Goal: Task Accomplishment & Management: Use online tool/utility

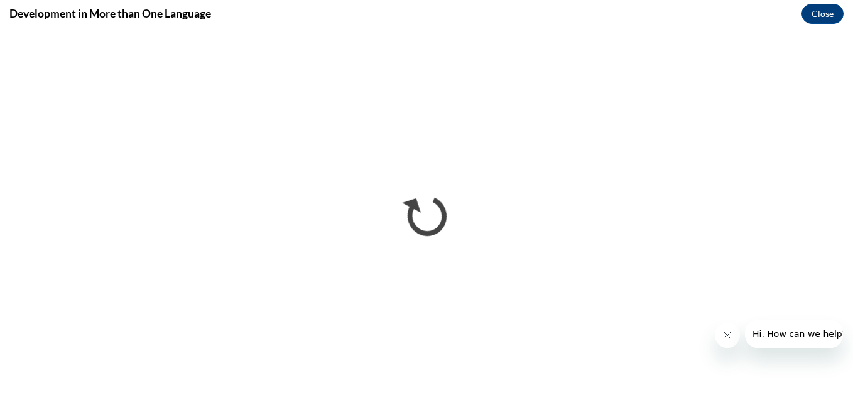
click at [723, 334] on icon "Close message from company" at bounding box center [727, 336] width 10 height 10
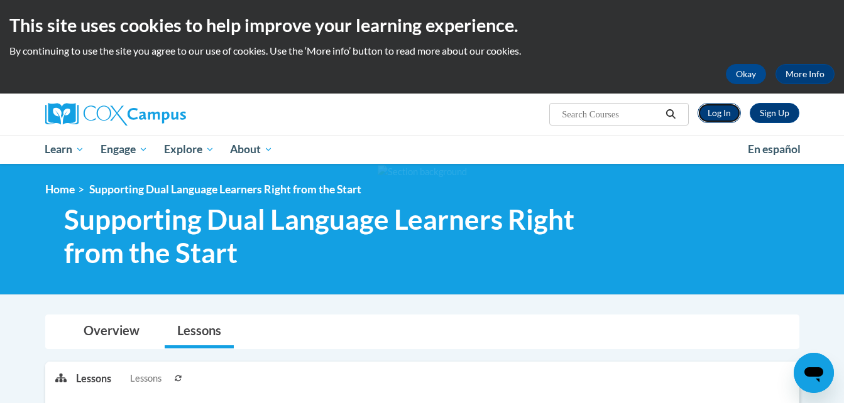
click at [721, 116] on link "Log In" at bounding box center [719, 113] width 43 height 20
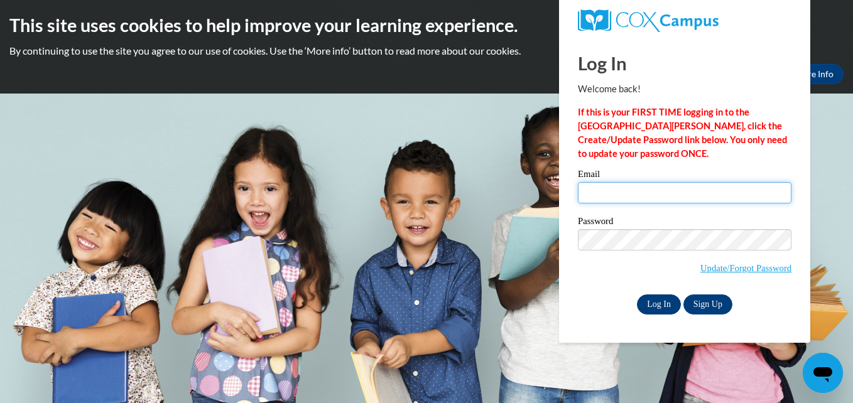
type input "dani.jody13@gmail.com"
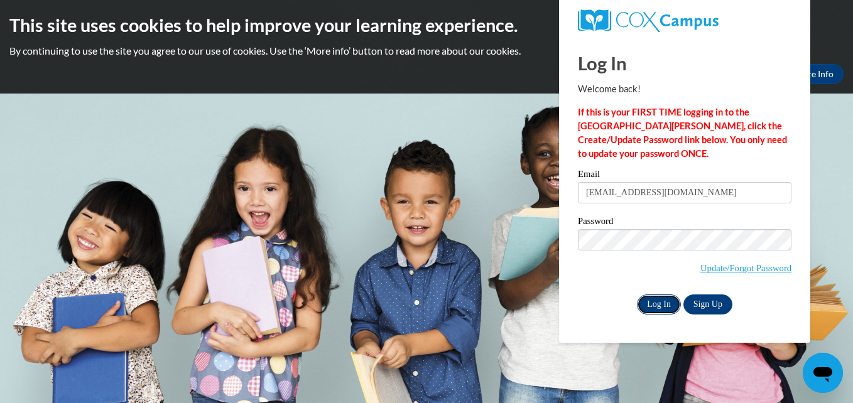
click at [670, 306] on input "Log In" at bounding box center [659, 305] width 44 height 20
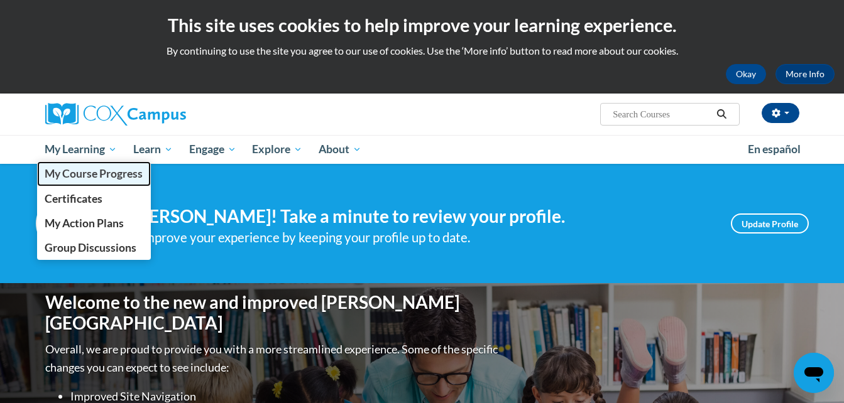
click at [85, 178] on span "My Course Progress" at bounding box center [94, 173] width 98 height 13
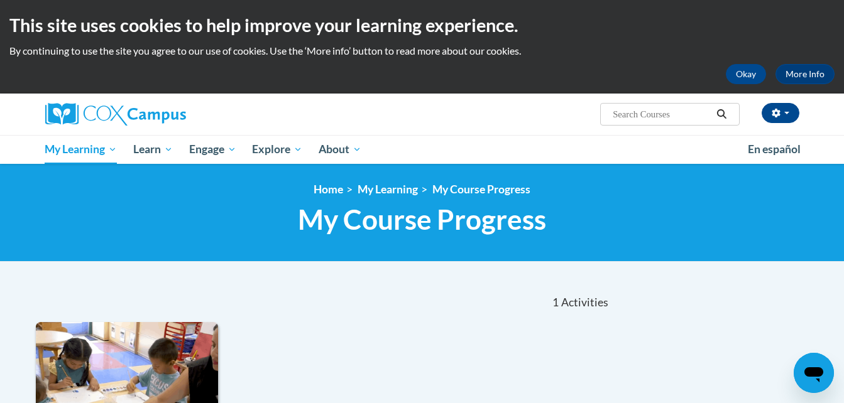
scroll to position [353, 0]
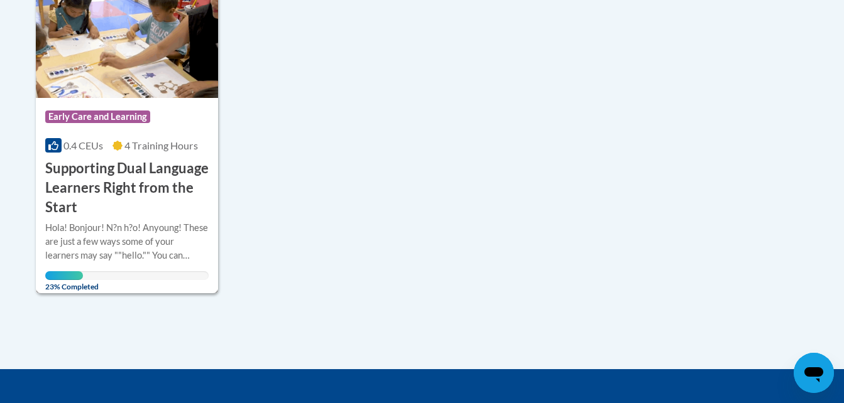
click at [141, 168] on h3 "Supporting Dual Language Learners Right from the Start" at bounding box center [127, 188] width 164 height 58
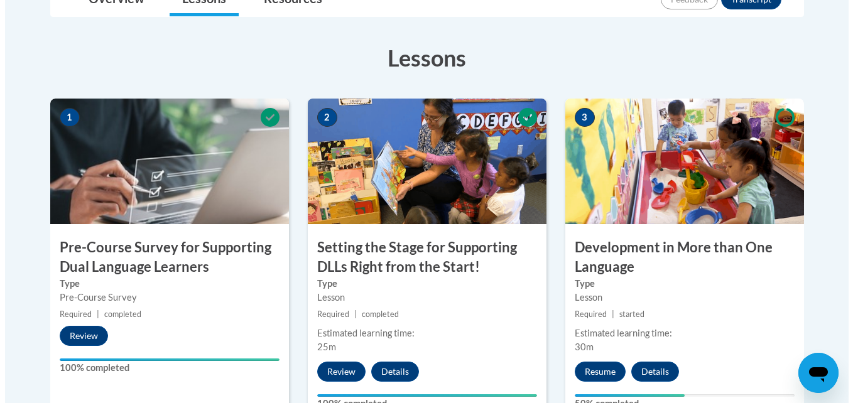
scroll to position [705, 0]
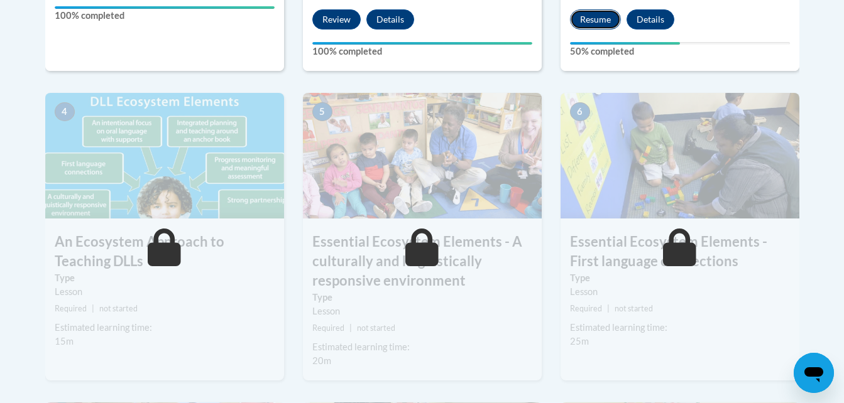
click at [586, 27] on button "Resume" at bounding box center [595, 19] width 51 height 20
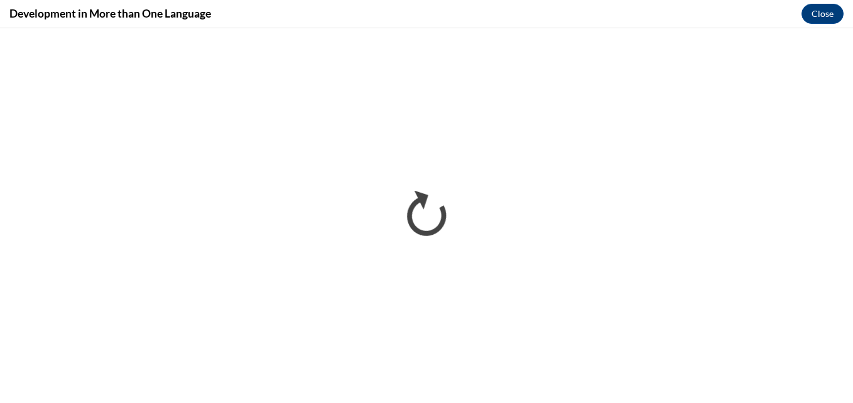
scroll to position [0, 0]
